Goal: Check status

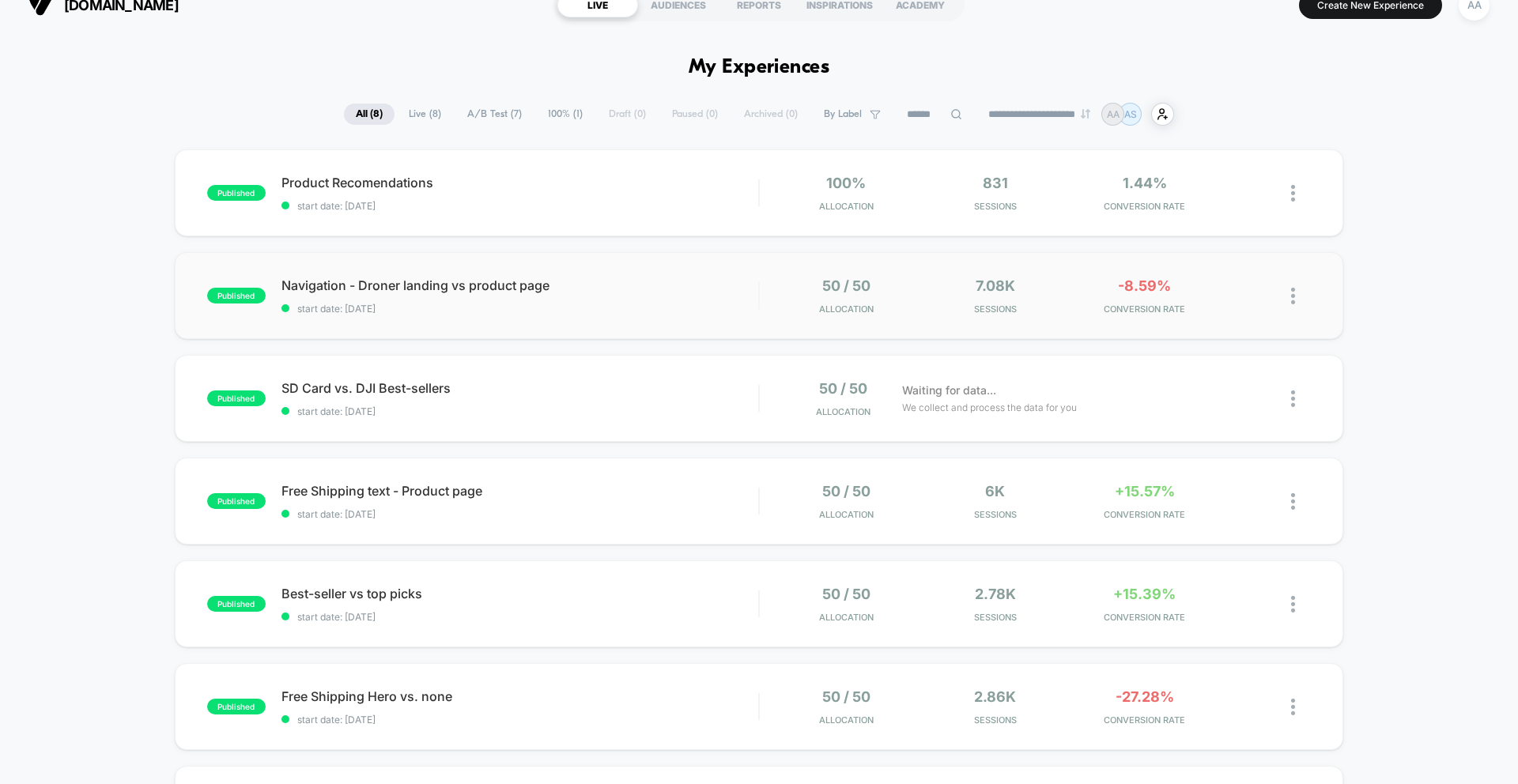
scroll to position [24, 0]
click at [443, 307] on span "start date: [DATE]" at bounding box center [520, 307] width 477 height 12
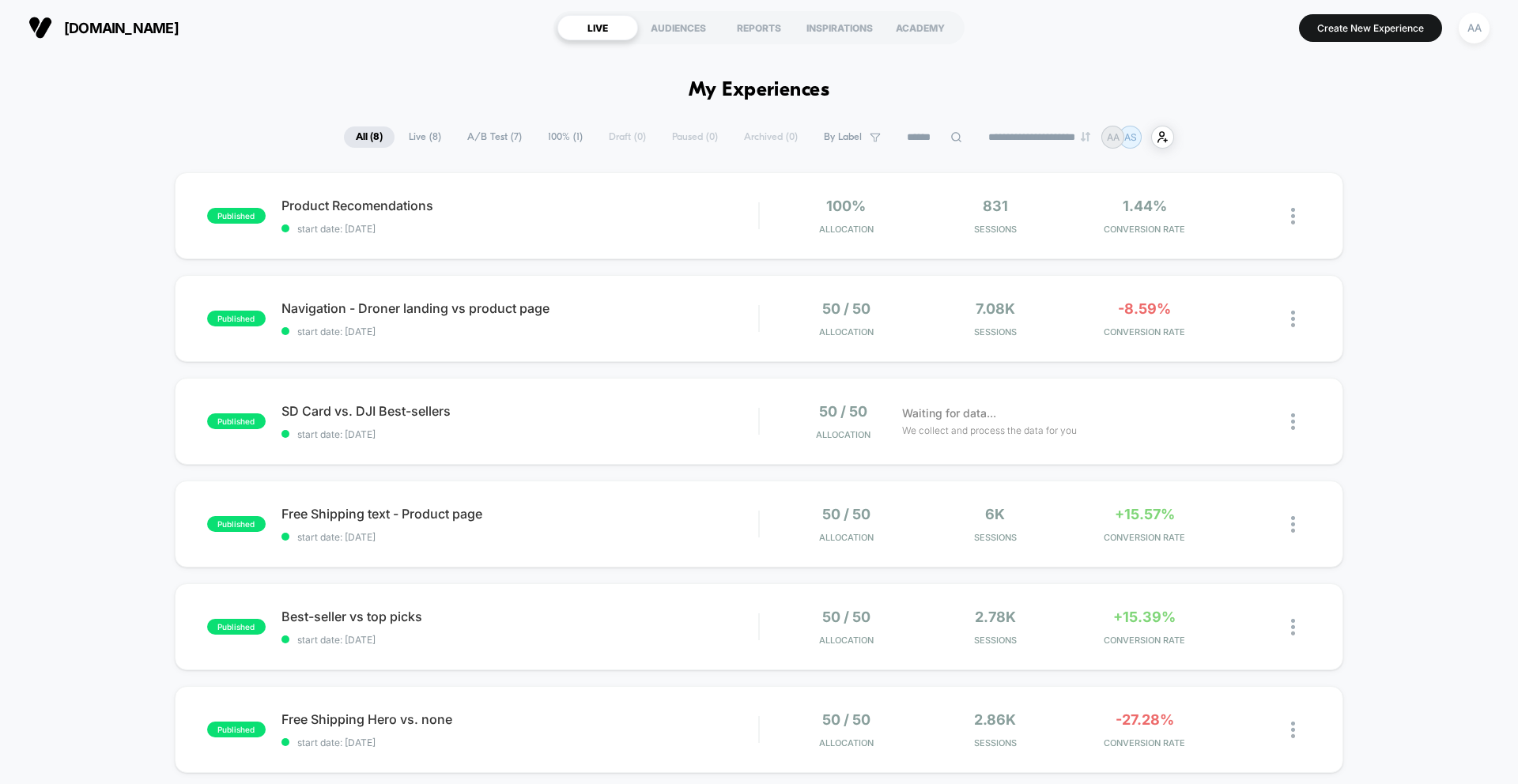
scroll to position [41, 0]
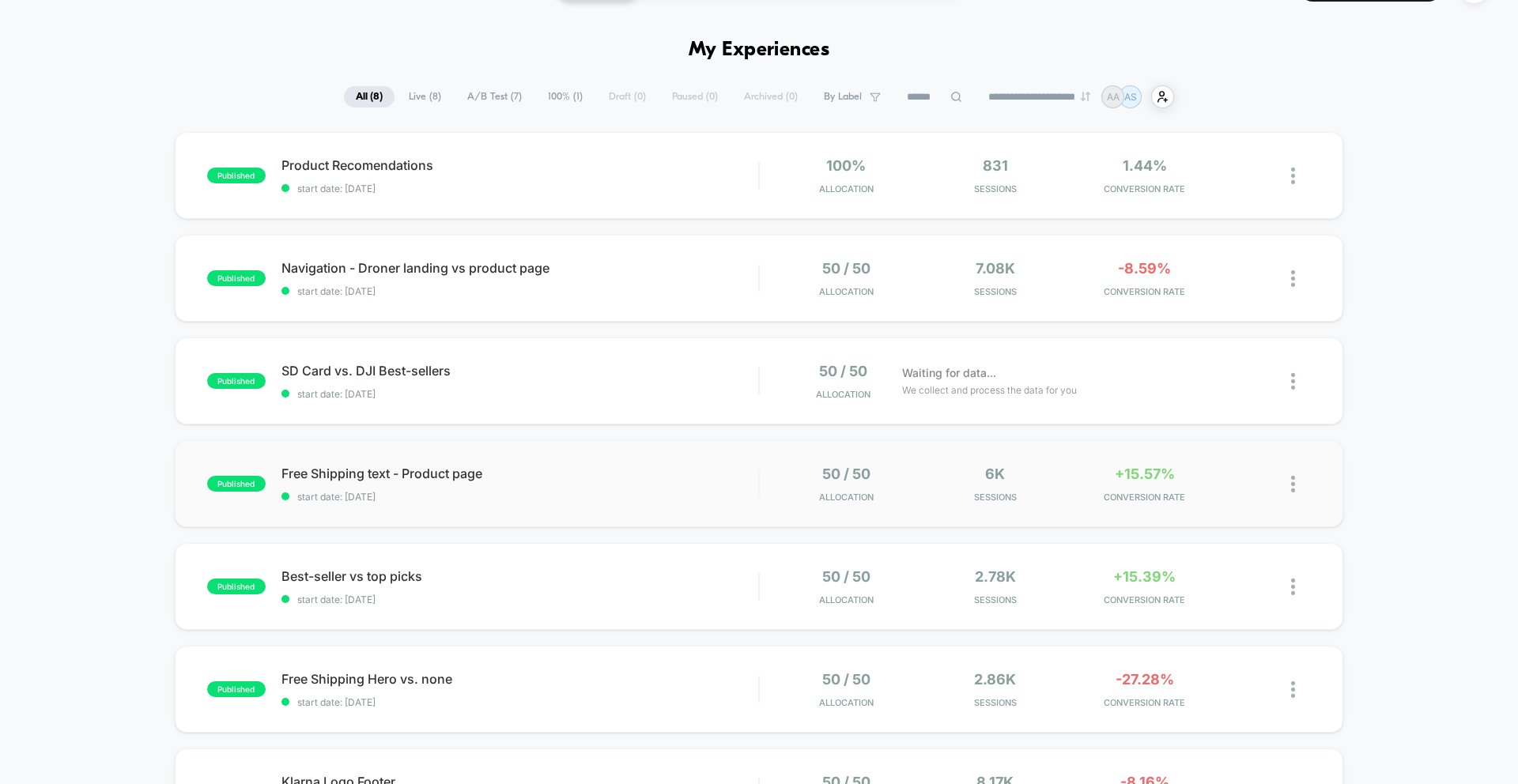
click at [583, 456] on div "published Free Shipping text - Product page start date: [DATE] 50 / 50 Allocati…" at bounding box center [759, 484] width 1169 height 87
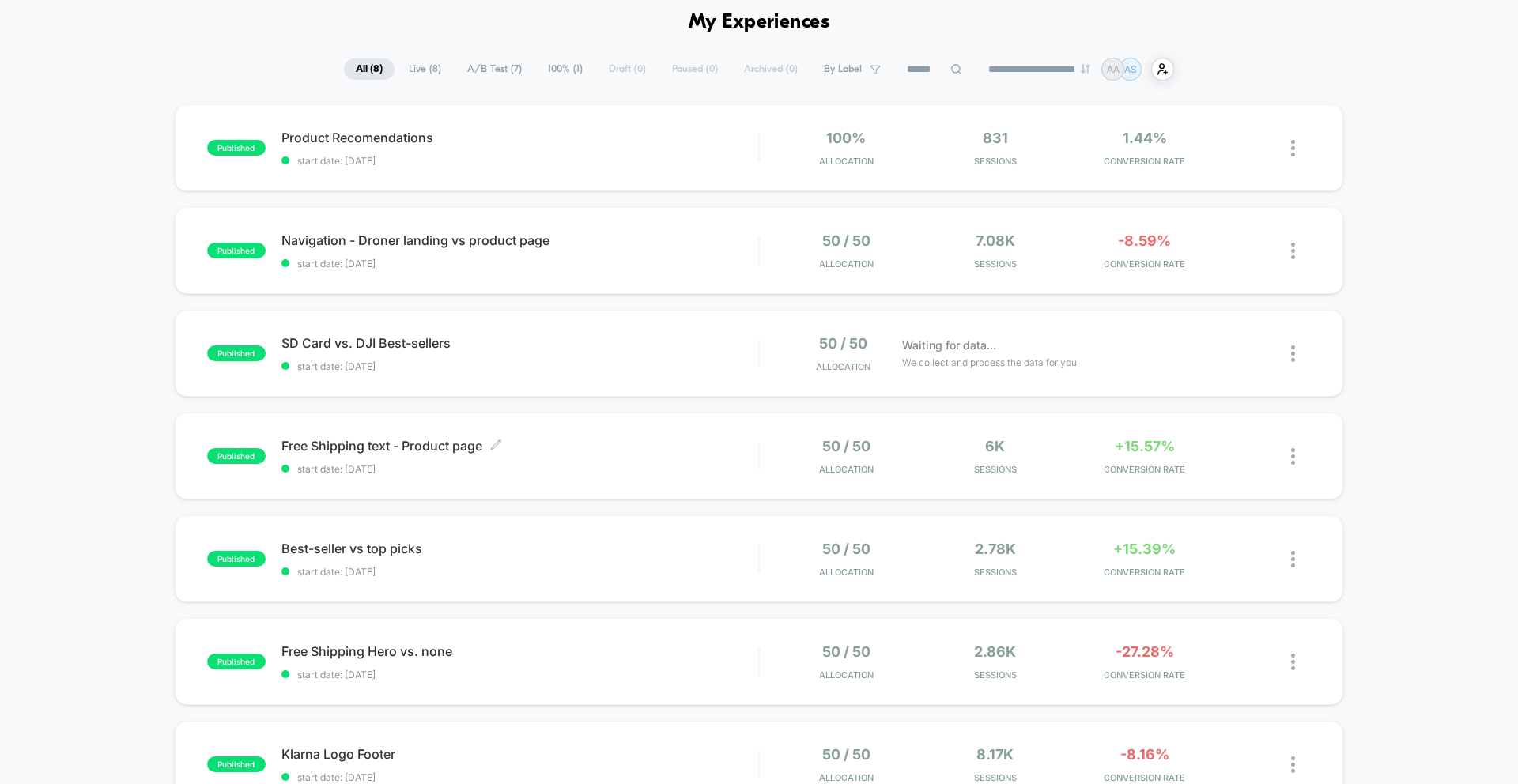
scroll to position [105, 0]
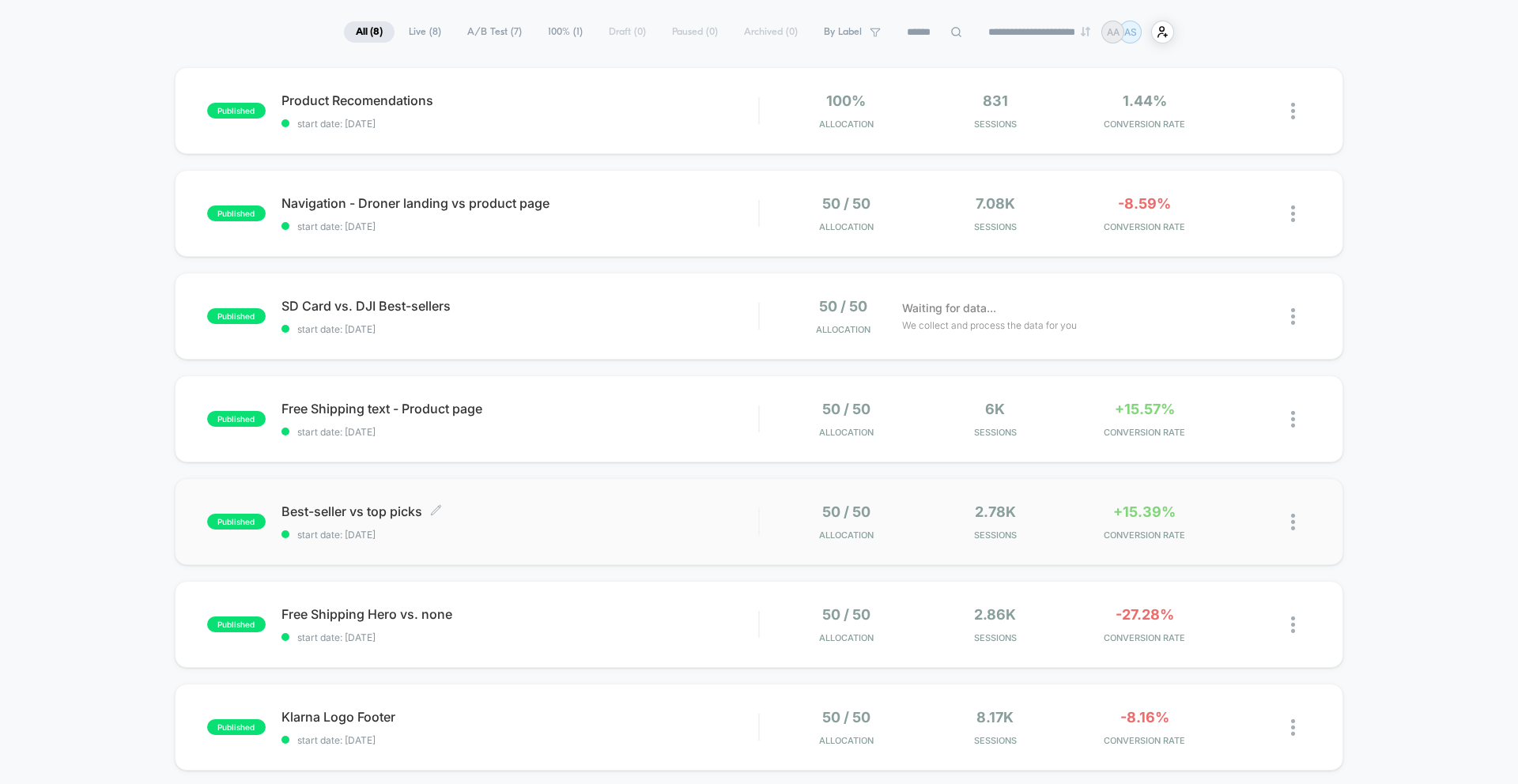
click at [413, 507] on span "Best-seller vs top picks Click to edit experience details" at bounding box center [520, 511] width 477 height 16
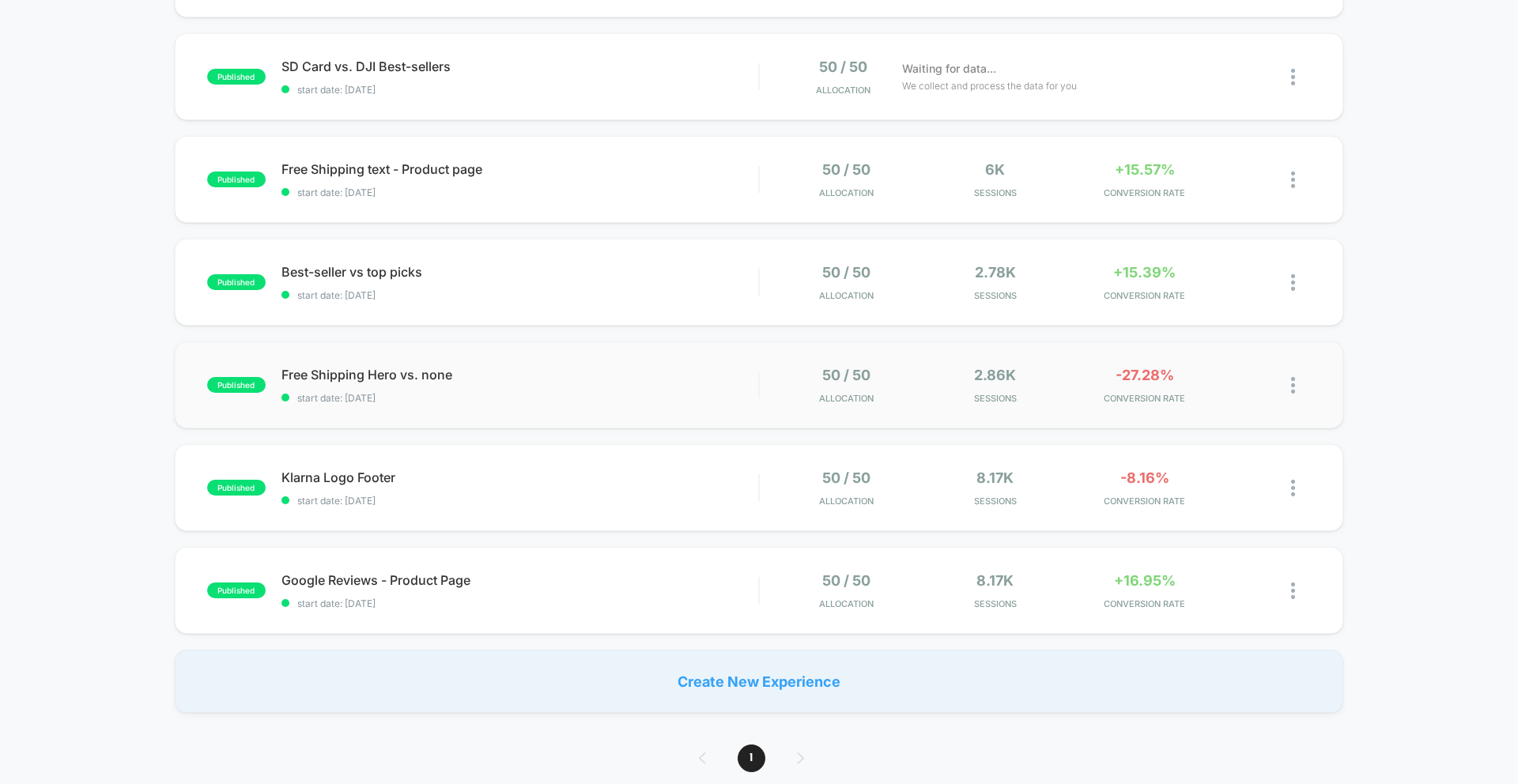
scroll to position [350, 0]
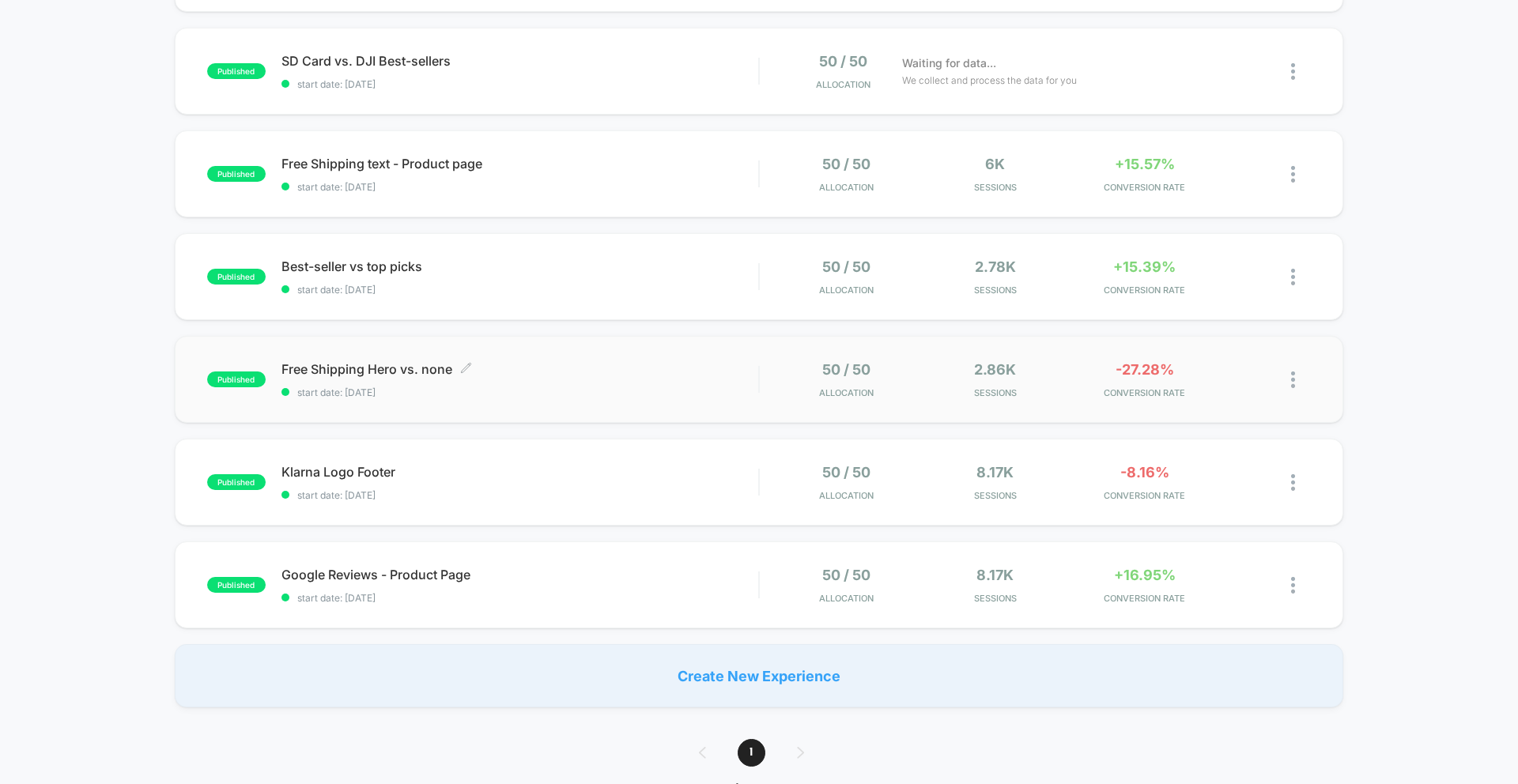
click at [560, 375] on span "Free Shipping Hero vs. none Click to edit experience details" at bounding box center [520, 369] width 477 height 16
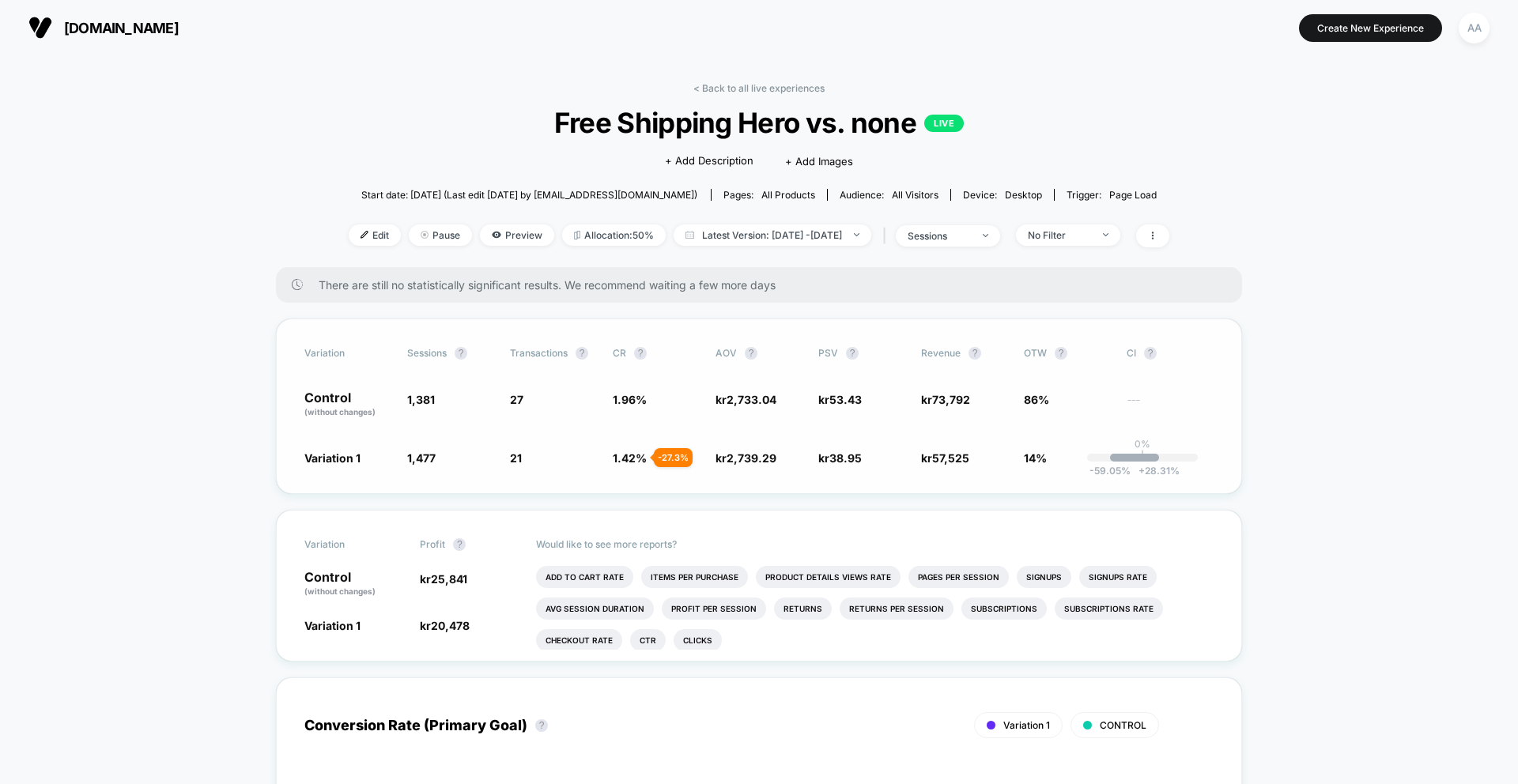
click at [641, 400] on span "1.96 %" at bounding box center [629, 400] width 34 height 14
